Goal: Task Accomplishment & Management: Manage account settings

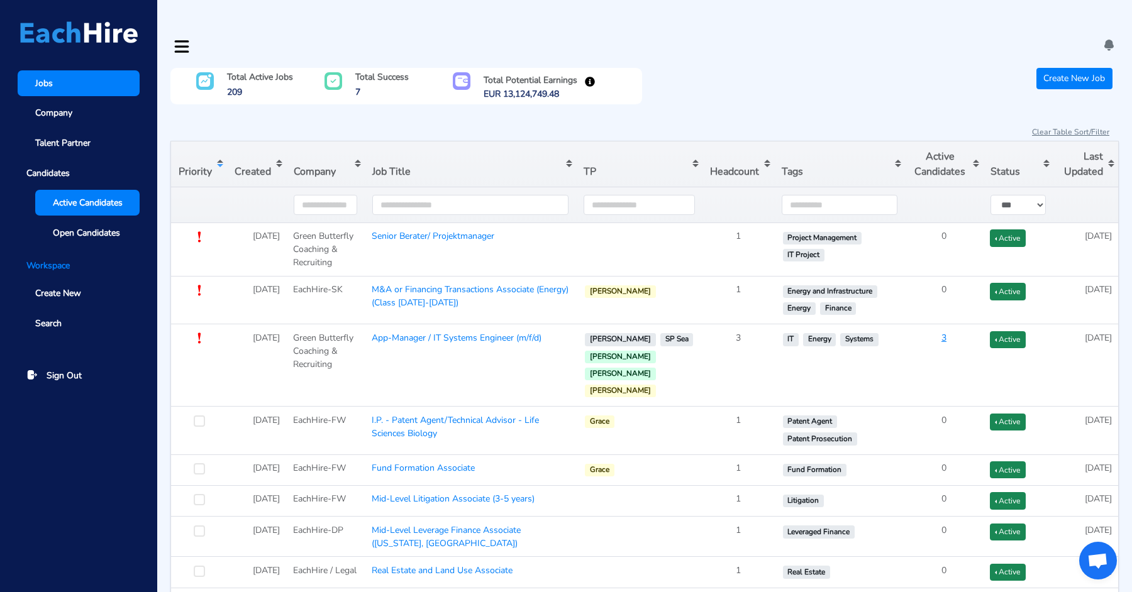
click at [88, 194] on link "Active Candidates" at bounding box center [87, 203] width 104 height 26
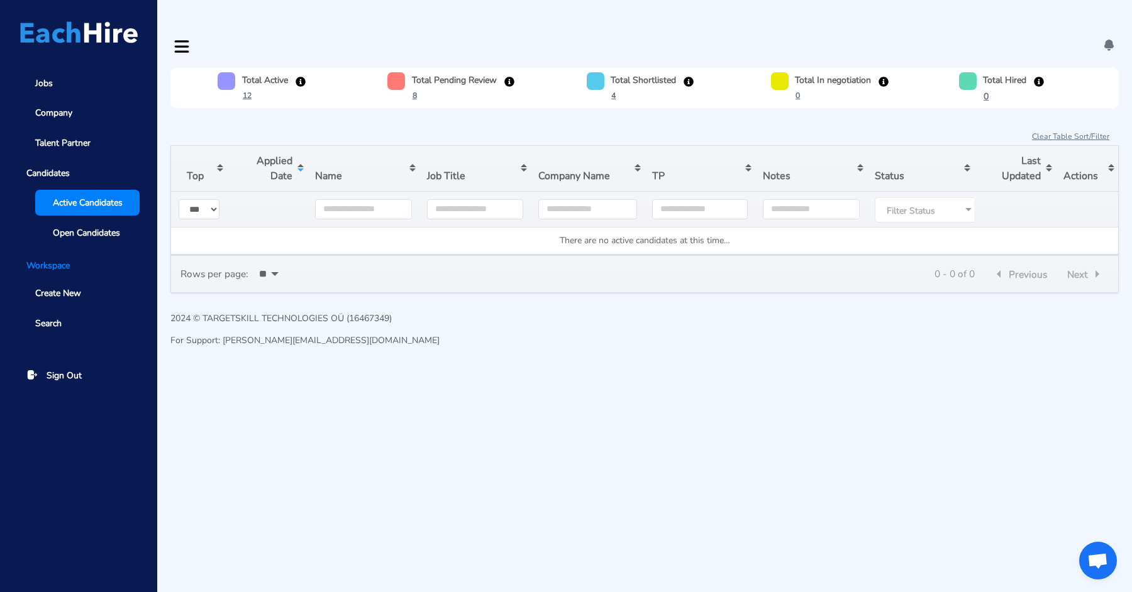
click at [43, 70] on div "Jobs Company Talent Partner Candidates Active Candidates Open Candidates Worksp…" at bounding box center [78, 296] width 157 height 592
click at [48, 72] on link "Jobs" at bounding box center [79, 83] width 122 height 26
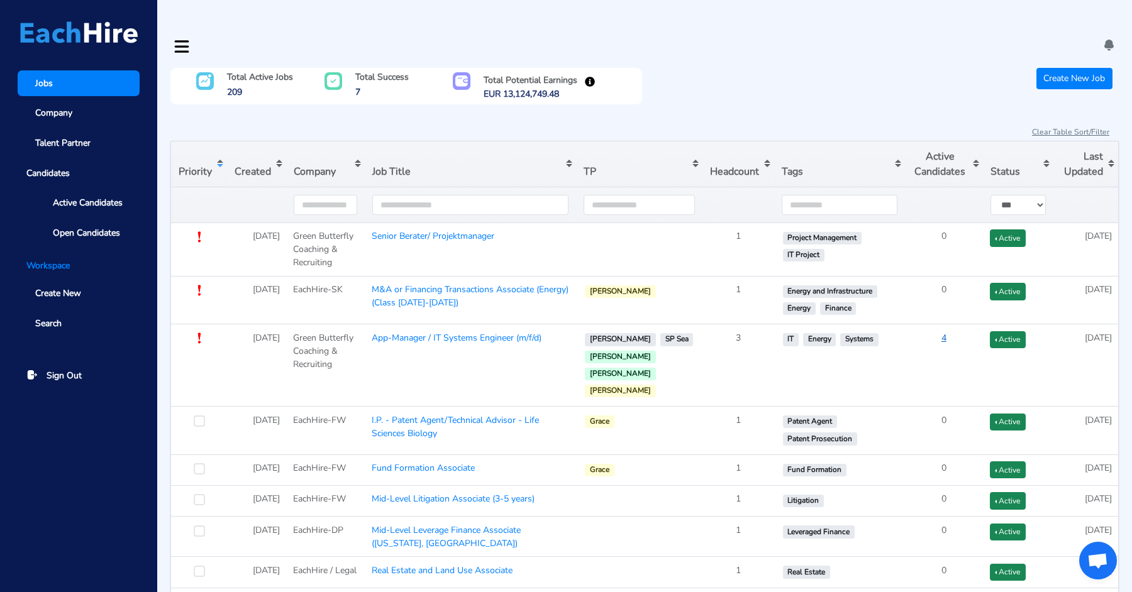
click at [941, 332] on u "4" at bounding box center [943, 338] width 5 height 12
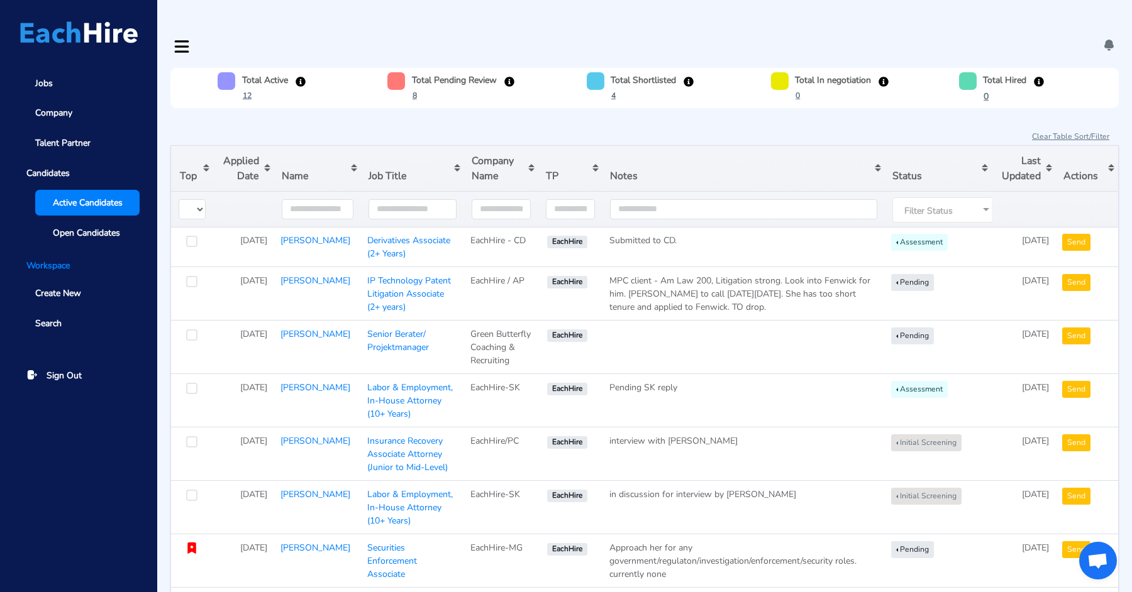
type input "**********"
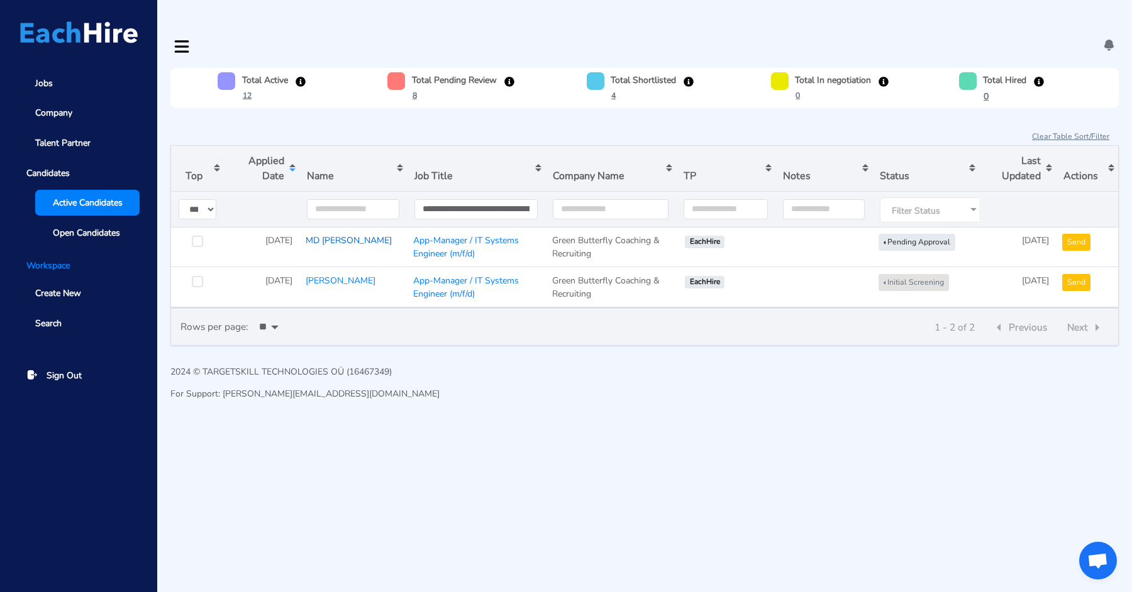
click at [338, 234] on link "MD [PERSON_NAME]" at bounding box center [349, 240] width 86 height 12
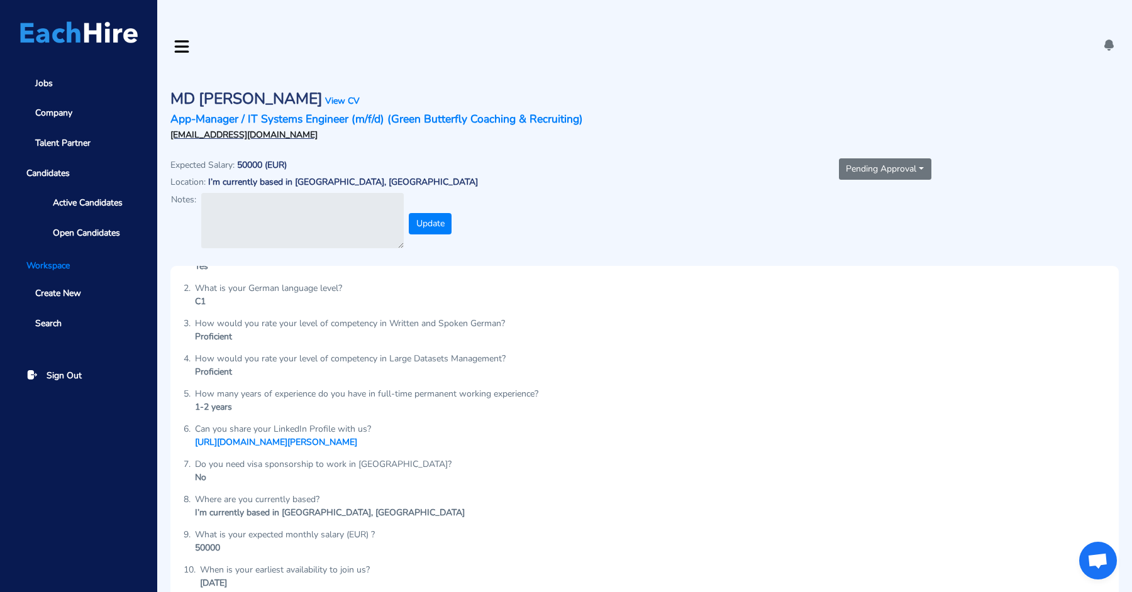
scroll to position [34, 0]
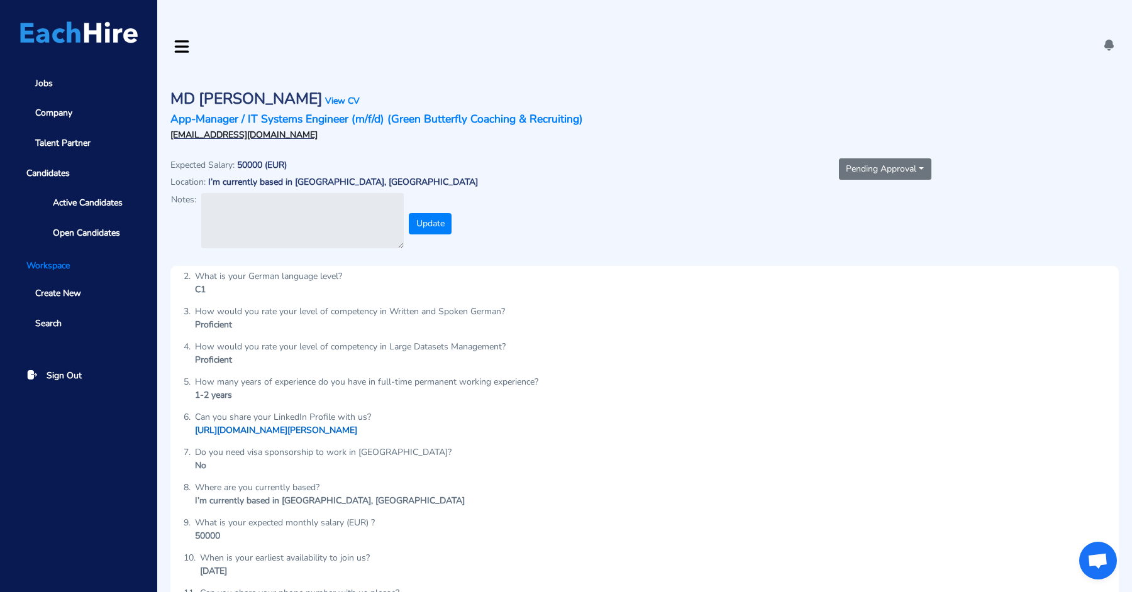
click at [343, 424] on link "[URL][DOMAIN_NAME][PERSON_NAME]" at bounding box center [276, 430] width 162 height 12
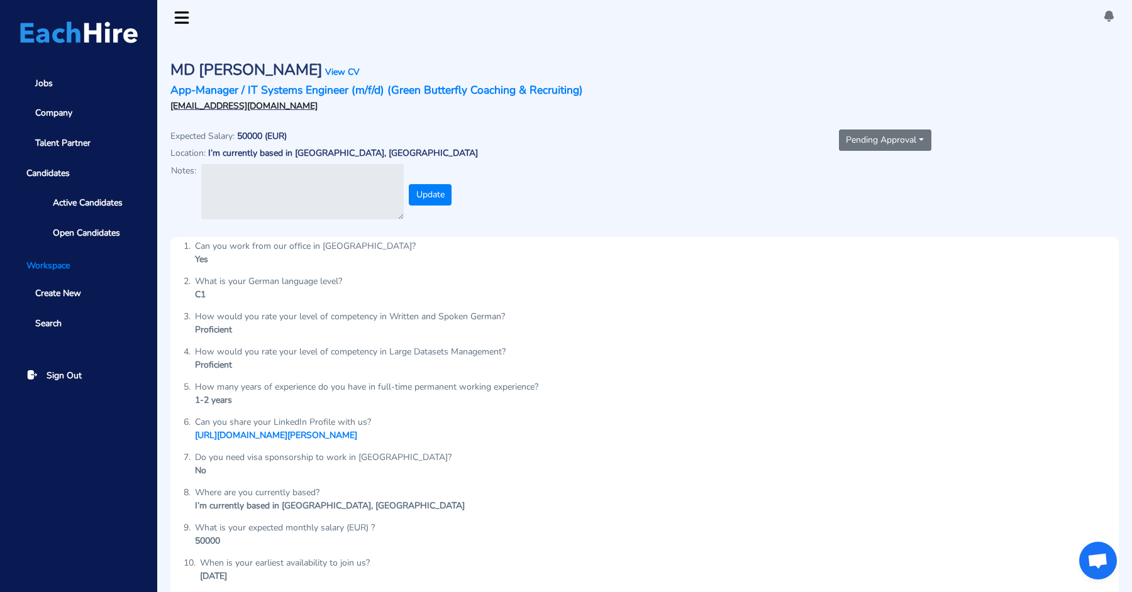
scroll to position [0, 0]
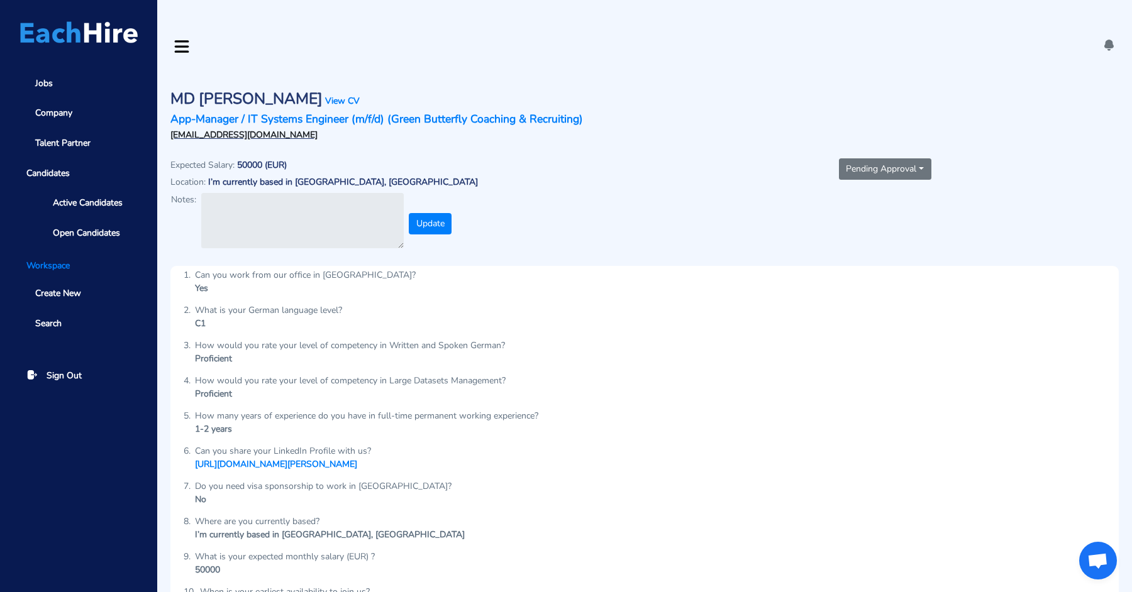
click at [862, 158] on button "Pending Approval" at bounding box center [885, 168] width 92 height 21
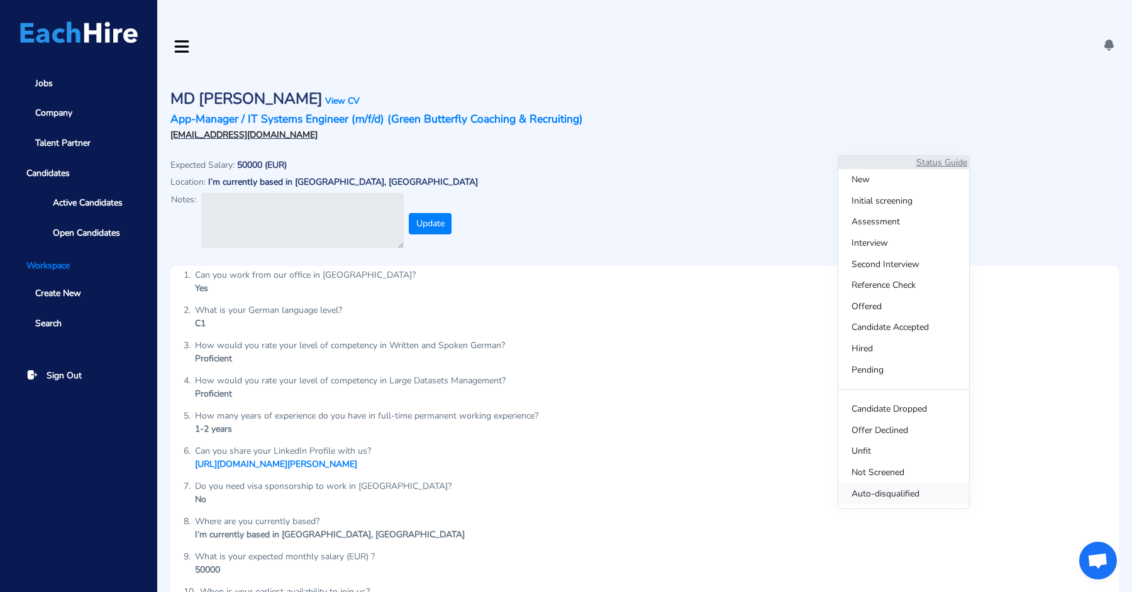
click at [877, 494] on span "Auto-disqualified" at bounding box center [903, 493] width 131 height 21
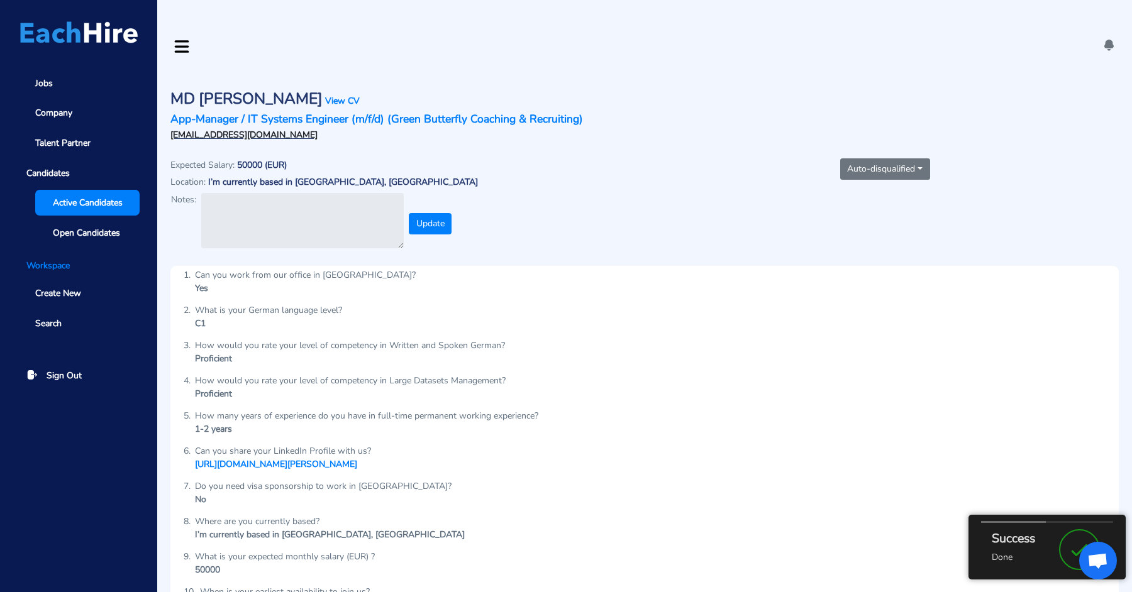
click at [64, 207] on span "Active Candidates" at bounding box center [88, 202] width 70 height 13
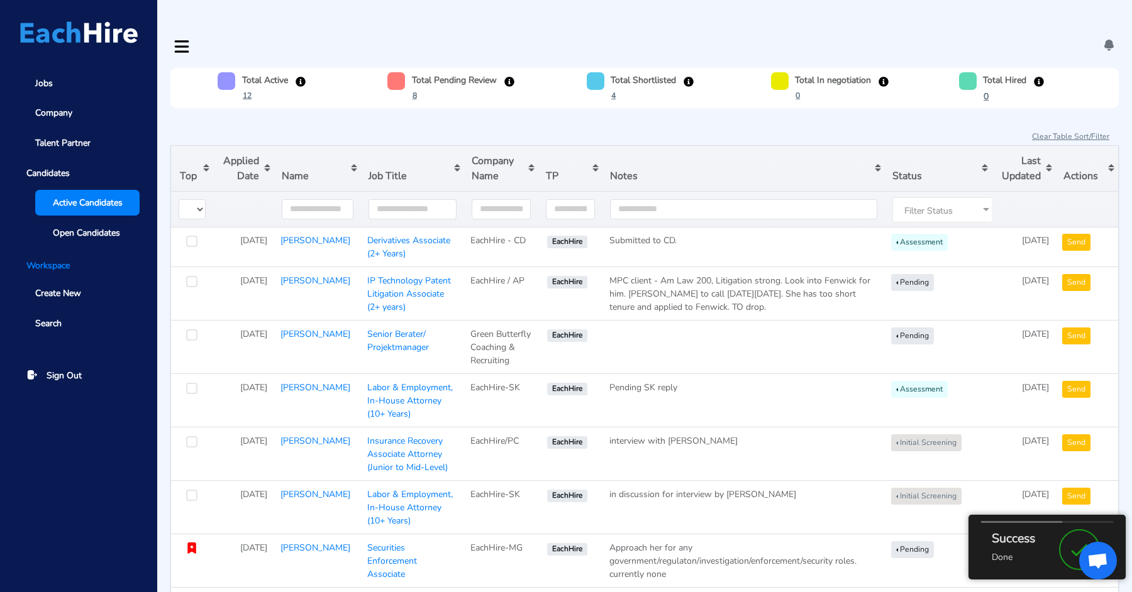
type input "**********"
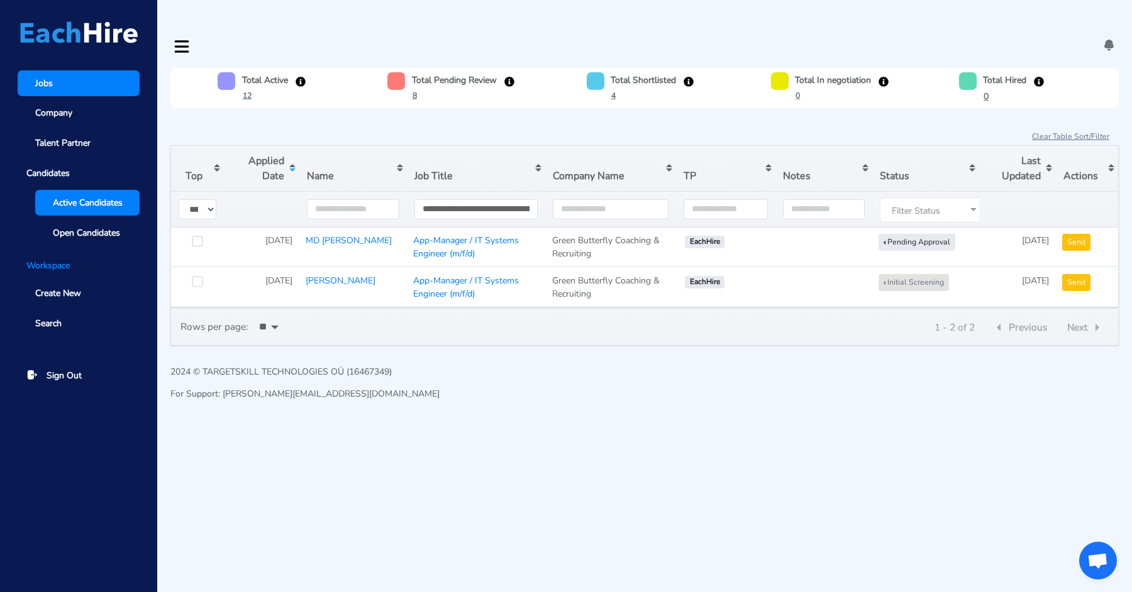
click at [80, 80] on link "Jobs" at bounding box center [79, 83] width 122 height 26
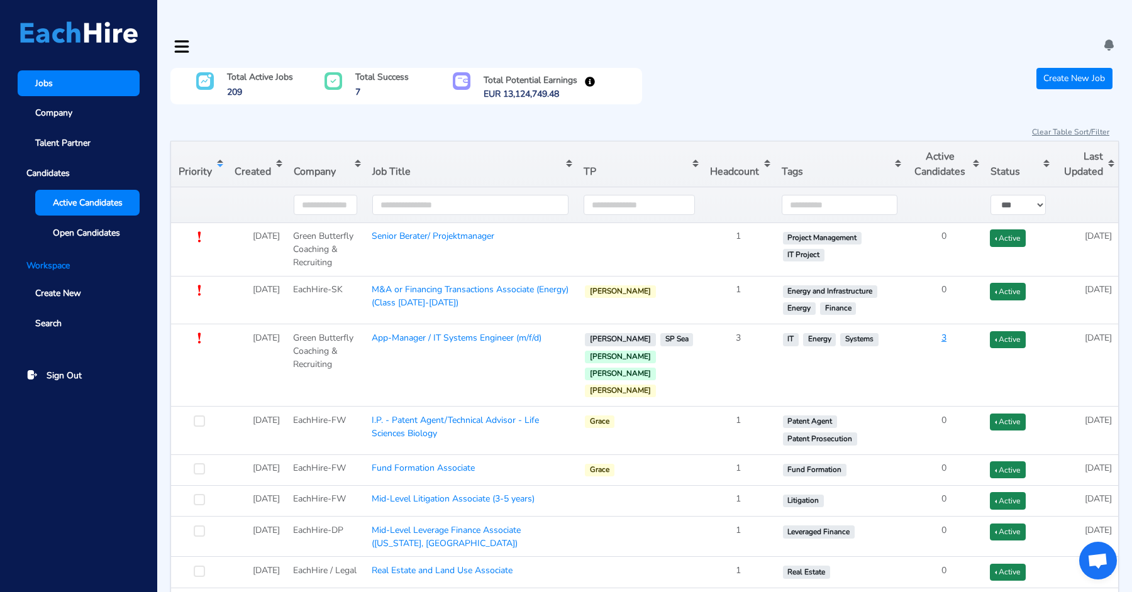
click at [113, 205] on span "Active Candidates" at bounding box center [88, 202] width 70 height 13
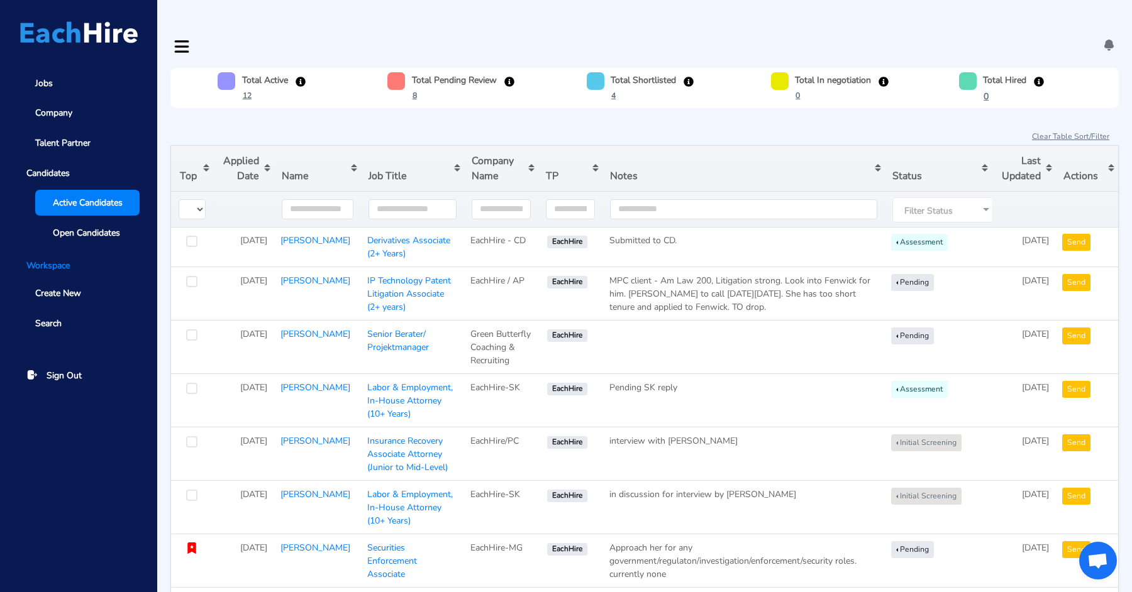
type input "**********"
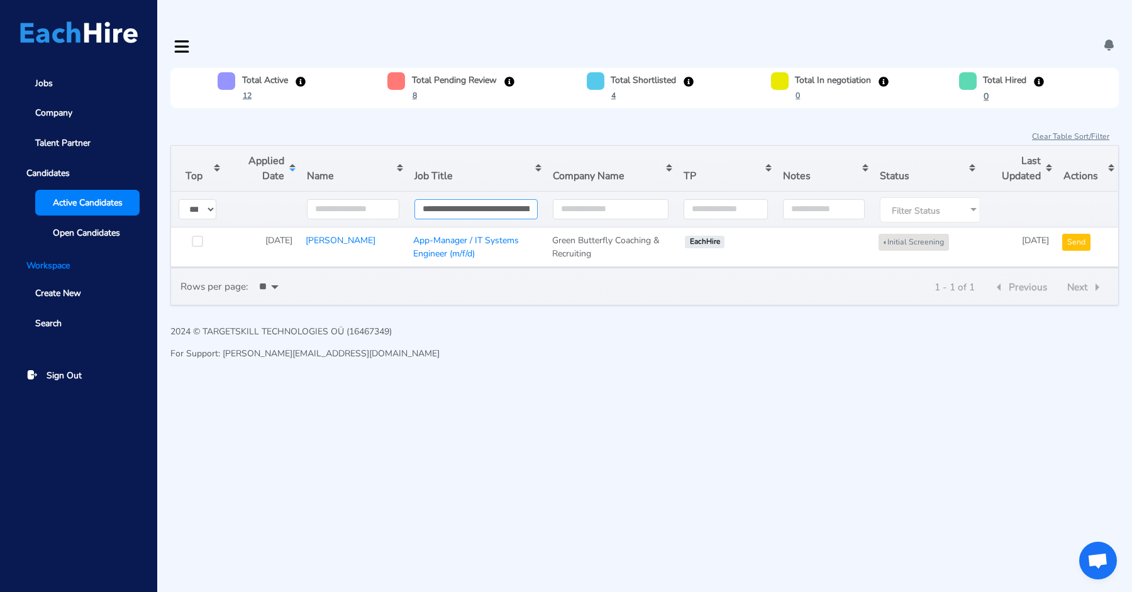
click at [453, 199] on input "**********" at bounding box center [476, 209] width 124 height 20
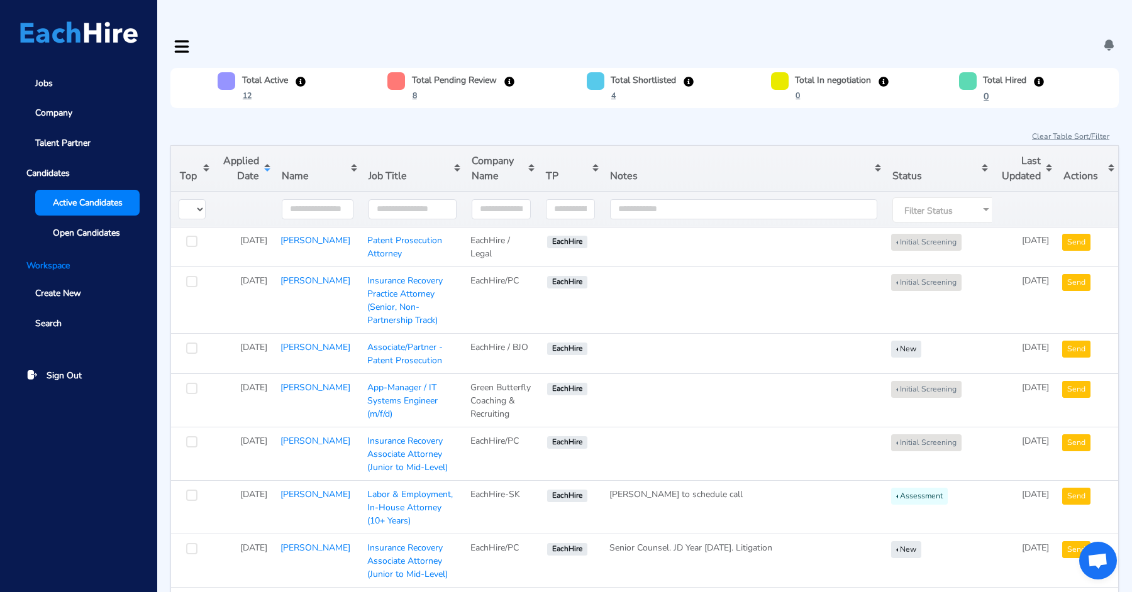
click at [236, 146] on button "Sort table by Applied Date in descending order" at bounding box center [243, 168] width 61 height 45
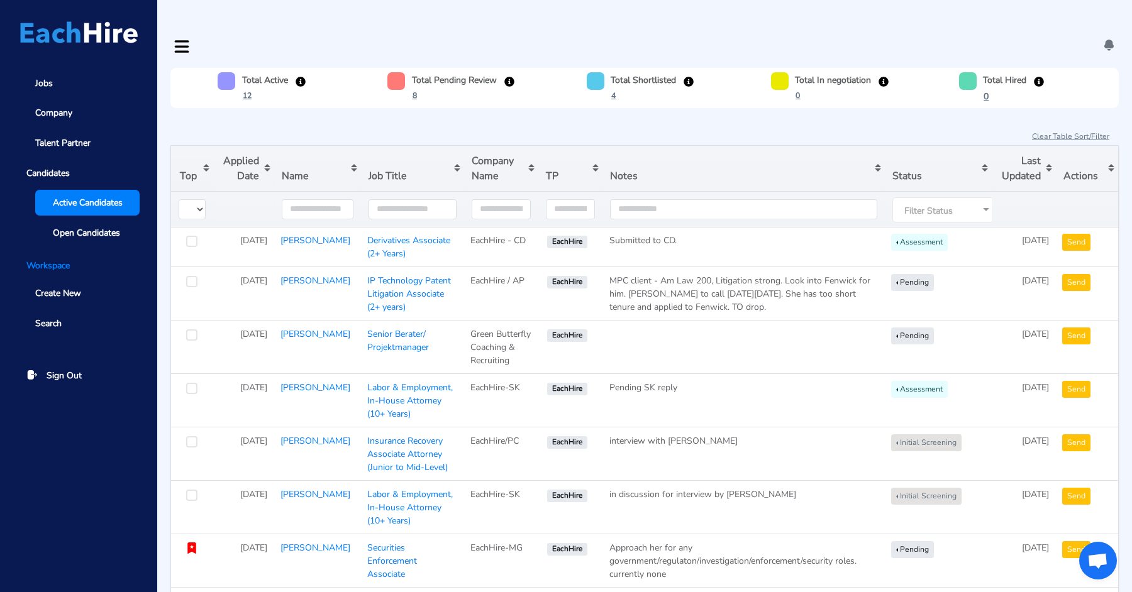
click at [236, 146] on button "Sort table by Applied Date in descending order" at bounding box center [243, 168] width 61 height 45
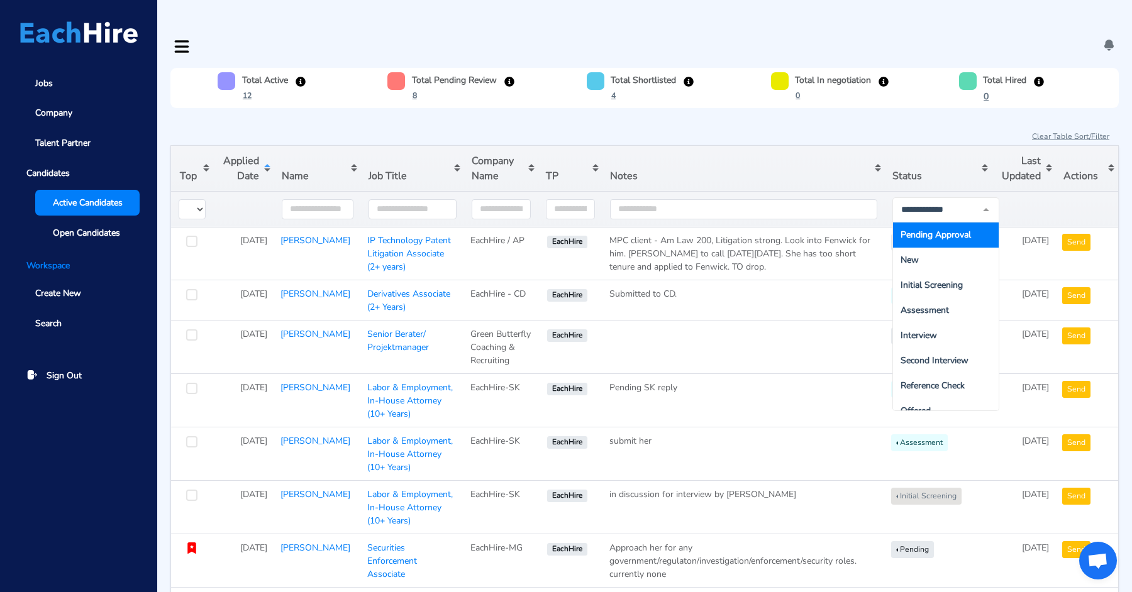
click at [927, 229] on span "Pending Approval" at bounding box center [935, 235] width 70 height 12
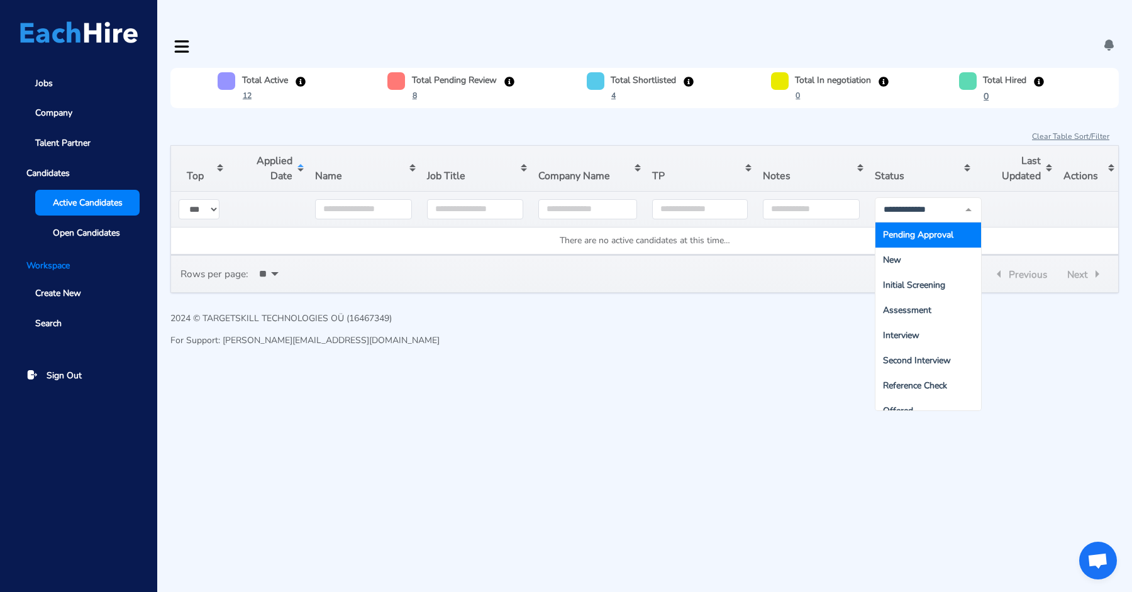
click at [734, 338] on html "Jobs Company Talent Partner Candidates Active Candidates Open Candidates Worksp…" at bounding box center [566, 185] width 1132 height 370
